Goal: Information Seeking & Learning: Learn about a topic

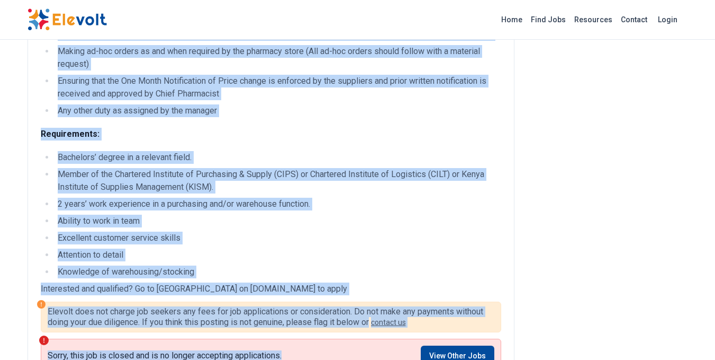
scroll to position [315, 0]
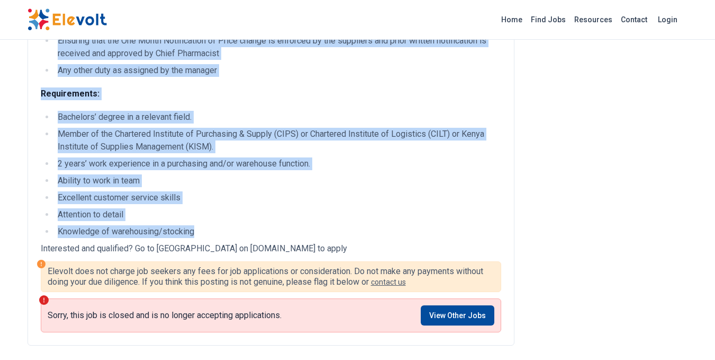
drag, startPoint x: 37, startPoint y: 58, endPoint x: 215, endPoint y: 210, distance: 234.8
click at [215, 210] on div "Purchase Assistant, MMD Administration All Jobs [GEOGRAPHIC_DATA] KE full-time …" at bounding box center [358, 164] width 678 height 958
copy div "Loremips Dolorsita, CON Adipiscingelit Sed Doei tempori utla ET dolo-magn aliqu…"
click at [379, 67] on div "Applications are invited from qualified candidates for the above position based…" at bounding box center [271, 22] width 461 height 432
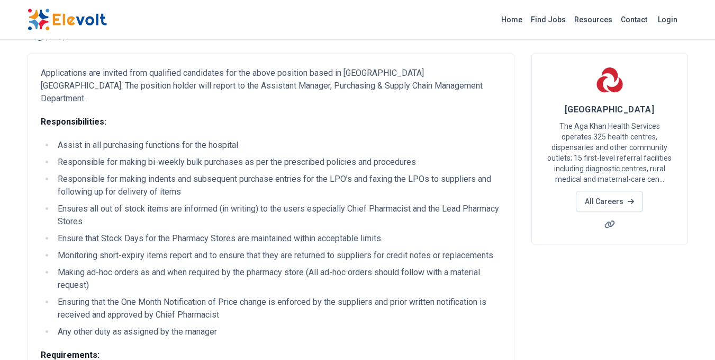
scroll to position [0, 0]
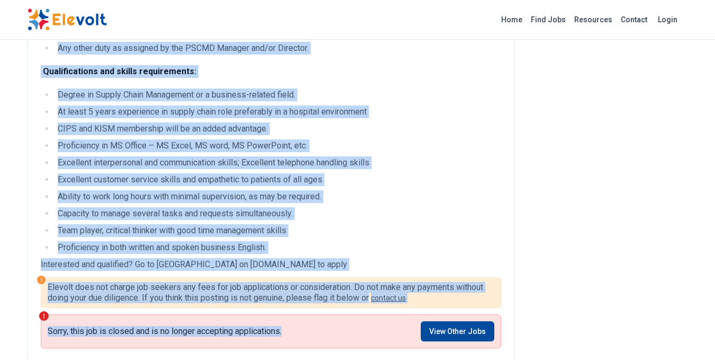
scroll to position [364, 0]
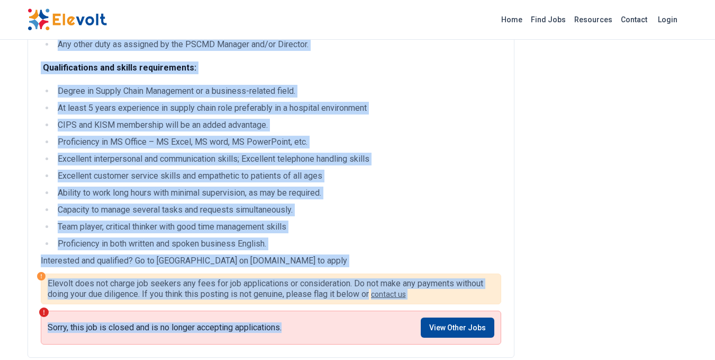
drag, startPoint x: 39, startPoint y: 59, endPoint x: 356, endPoint y: 277, distance: 384.6
click at [356, 277] on div "Purchase Officer/Associate, MMD - Medical/Surgical All Jobs nairobi KE Full-tim…" at bounding box center [358, 115] width 678 height 958
copy div "Purchase Officer/Associate, MMD - Medical/Surgical All Jobs nairobi KE Full-tim…"
